Goal: Information Seeking & Learning: Learn about a topic

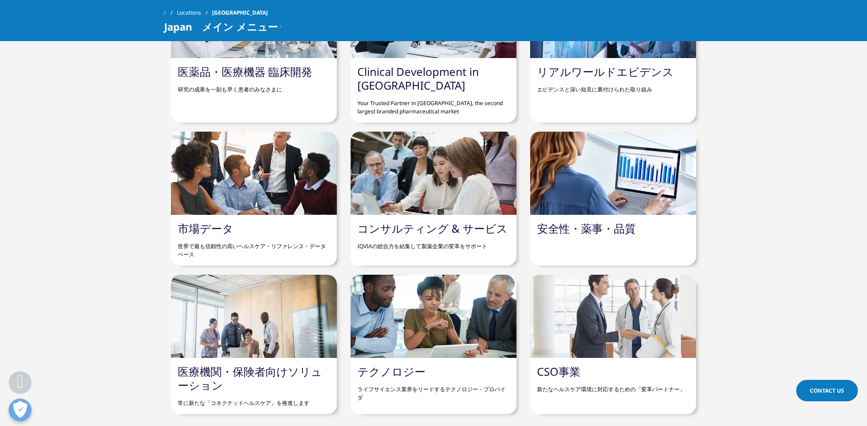
scroll to position [731, 0]
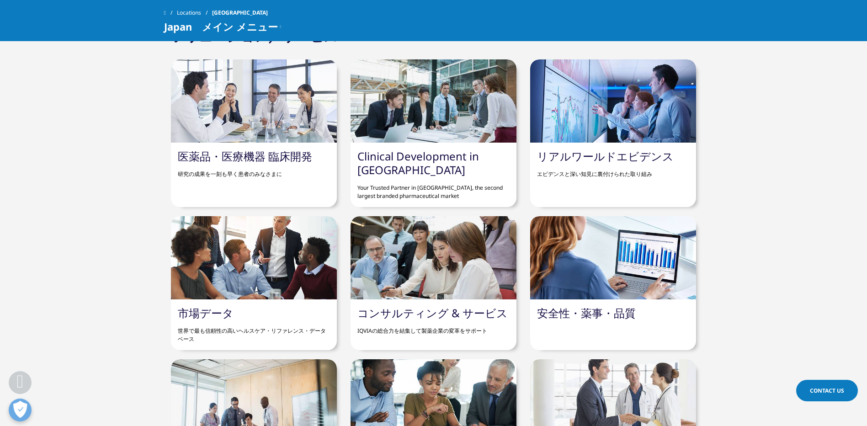
click at [199, 143] on div "医薬品・医療機器 臨床開発 研究の成果を一刻も早く患者のみなさまに" at bounding box center [254, 164] width 166 height 43
click at [199, 153] on link "医薬品・医療機器 臨床開発" at bounding box center [245, 156] width 134 height 15
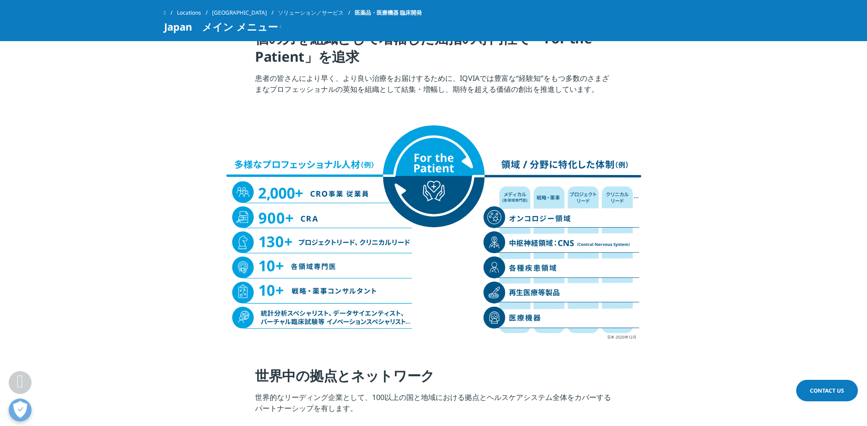
scroll to position [914, 0]
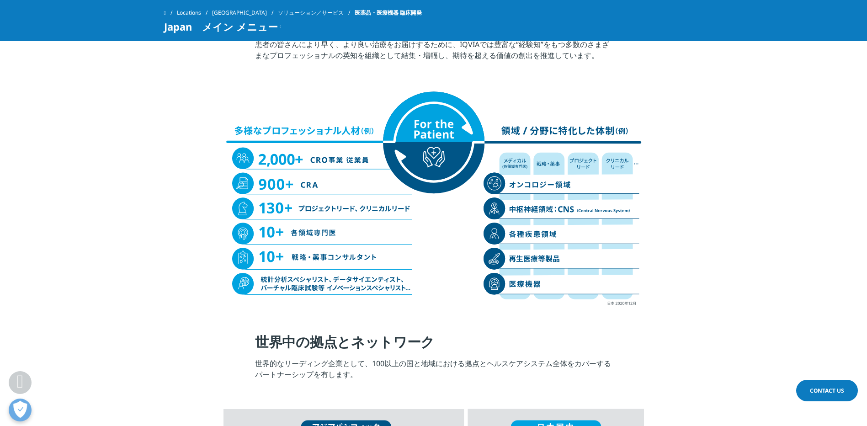
click at [173, 25] on span "Japan　メイン メニュー" at bounding box center [221, 26] width 114 height 11
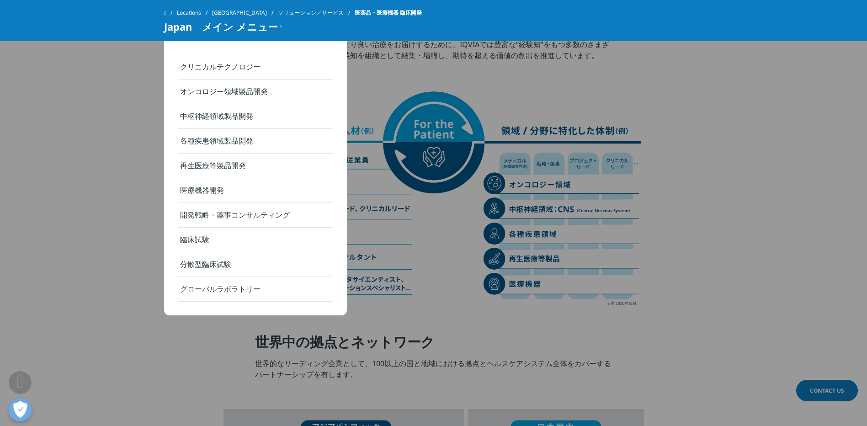
click at [44, 151] on section at bounding box center [433, 188] width 867 height 244
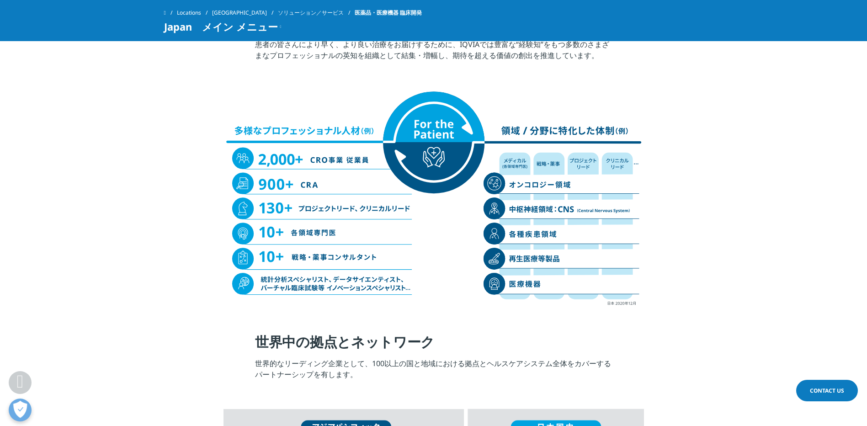
click at [281, 25] on icon at bounding box center [280, 26] width 1 height 11
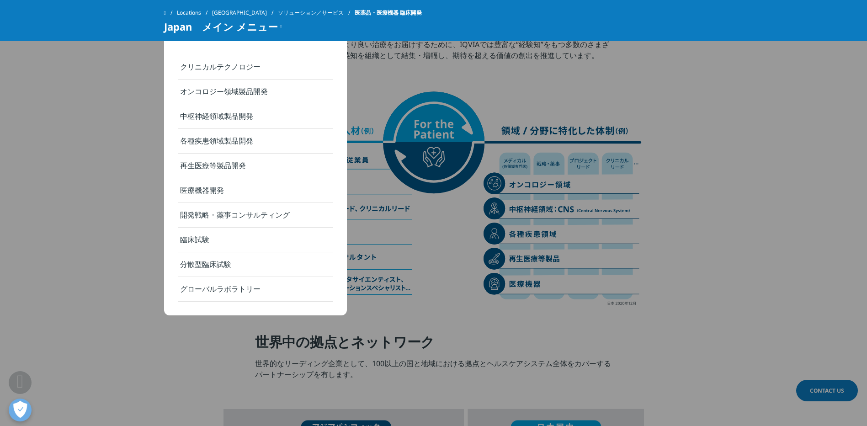
click at [131, 79] on section at bounding box center [433, 188] width 867 height 244
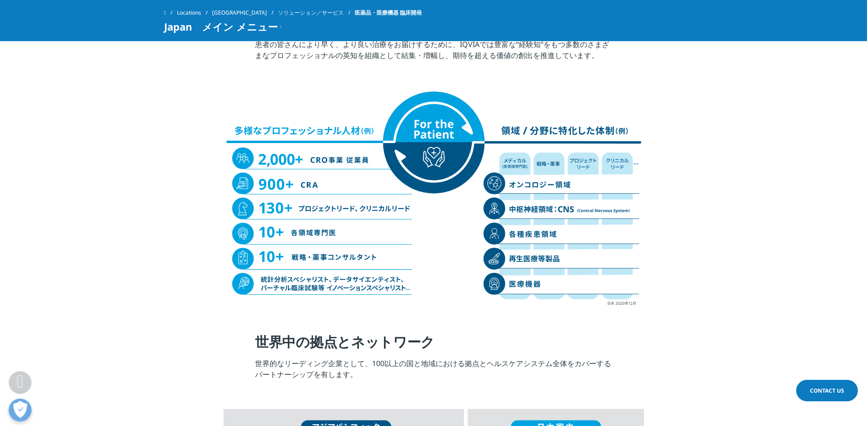
click at [169, 36] on div "Locations Japan ソリューション／サービス 医薬品・医療機器 臨床開発 Japan　メイン メニュー クリニカルテクノロジー オンコロジー領域製…" at bounding box center [433, 20] width 867 height 41
click at [169, 32] on span "Japan　メイン メニュー" at bounding box center [221, 26] width 114 height 11
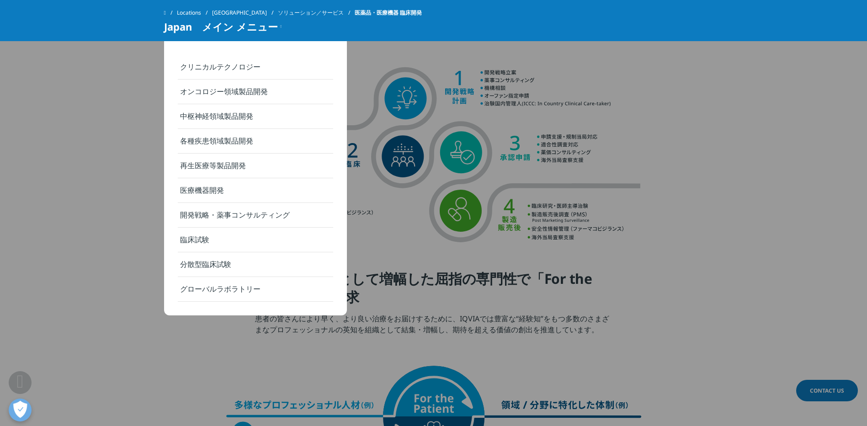
scroll to position [320, 0]
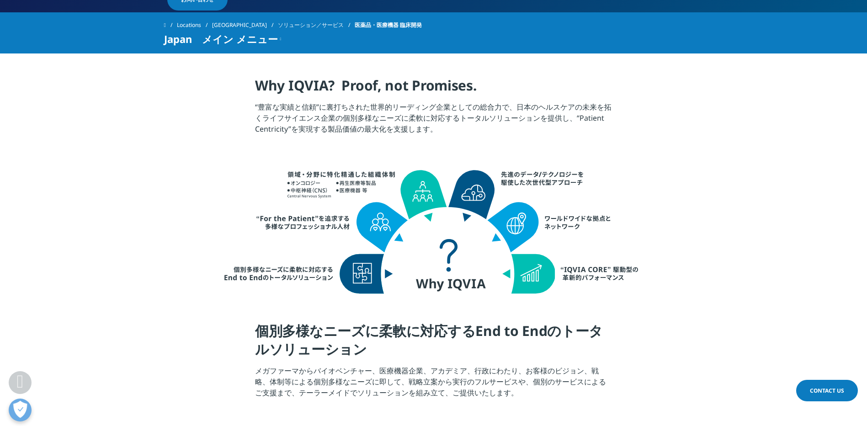
click at [116, 167] on section at bounding box center [433, 231] width 867 height 182
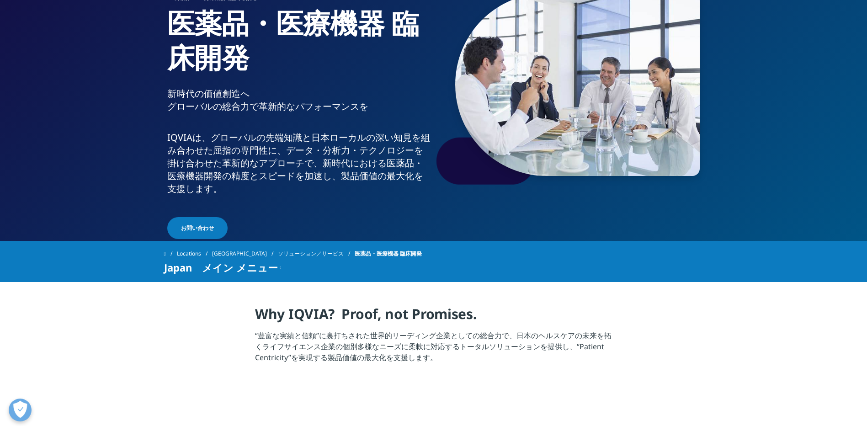
scroll to position [0, 0]
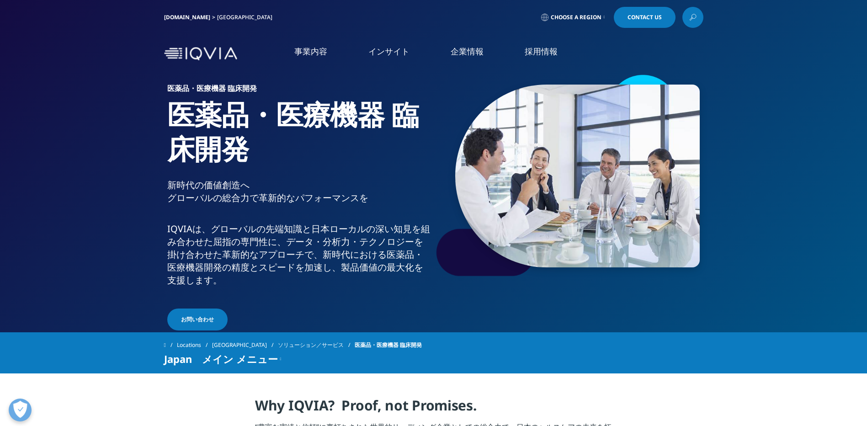
click at [172, 17] on link "[DOMAIN_NAME]" at bounding box center [187, 17] width 46 height 8
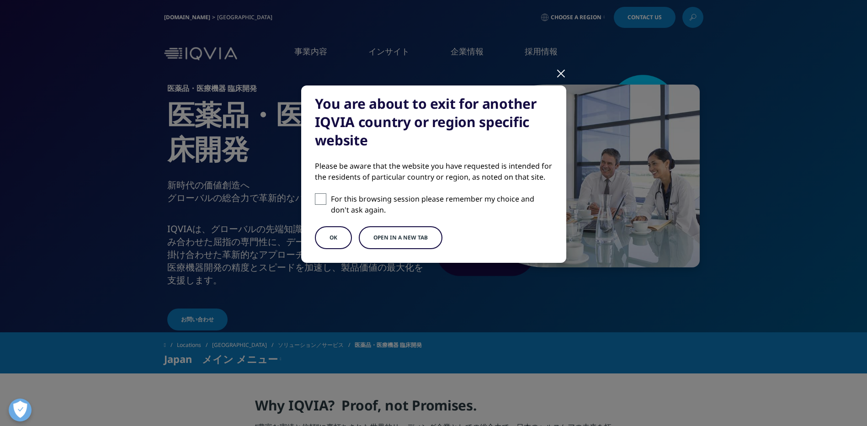
click at [338, 239] on button "OK" at bounding box center [333, 237] width 37 height 23
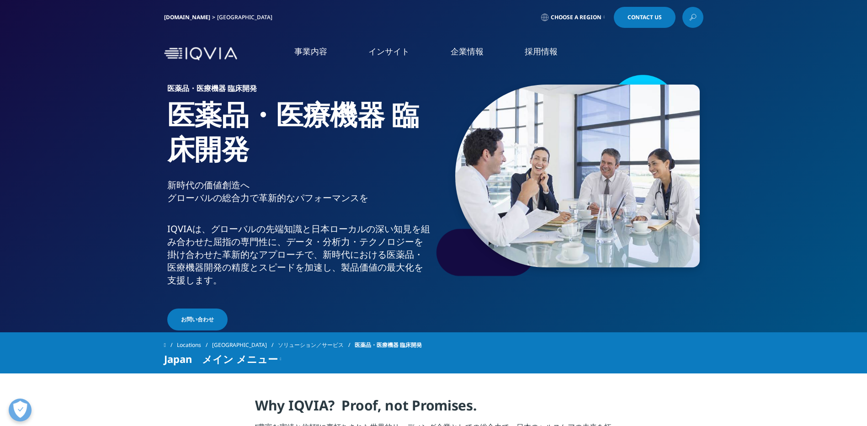
click at [549, 57] on link "採用情報" at bounding box center [541, 51] width 33 height 11
click at [48, 116] on link "IQVIAグループ" at bounding box center [177, 117] width 276 height 11
